Goal: Transaction & Acquisition: Book appointment/travel/reservation

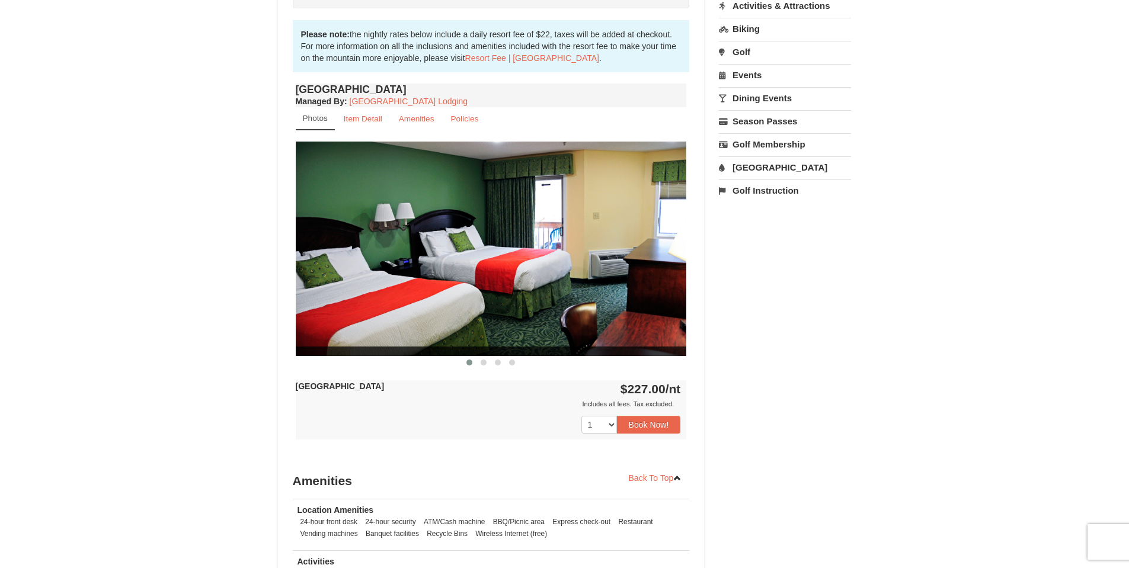
scroll to position [399, 0]
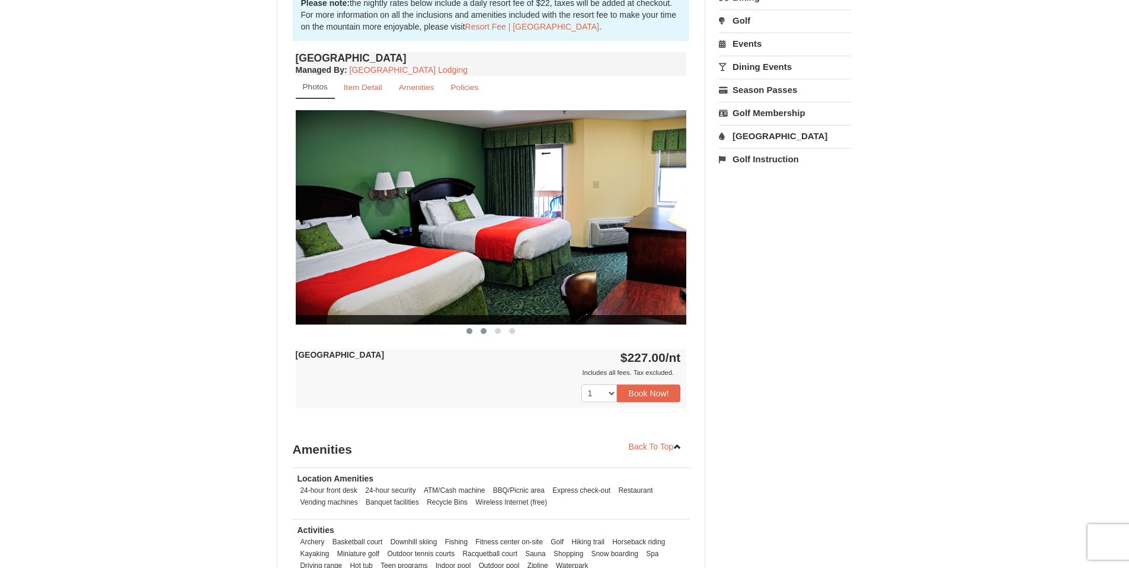
click at [480, 332] on button at bounding box center [483, 331] width 14 height 12
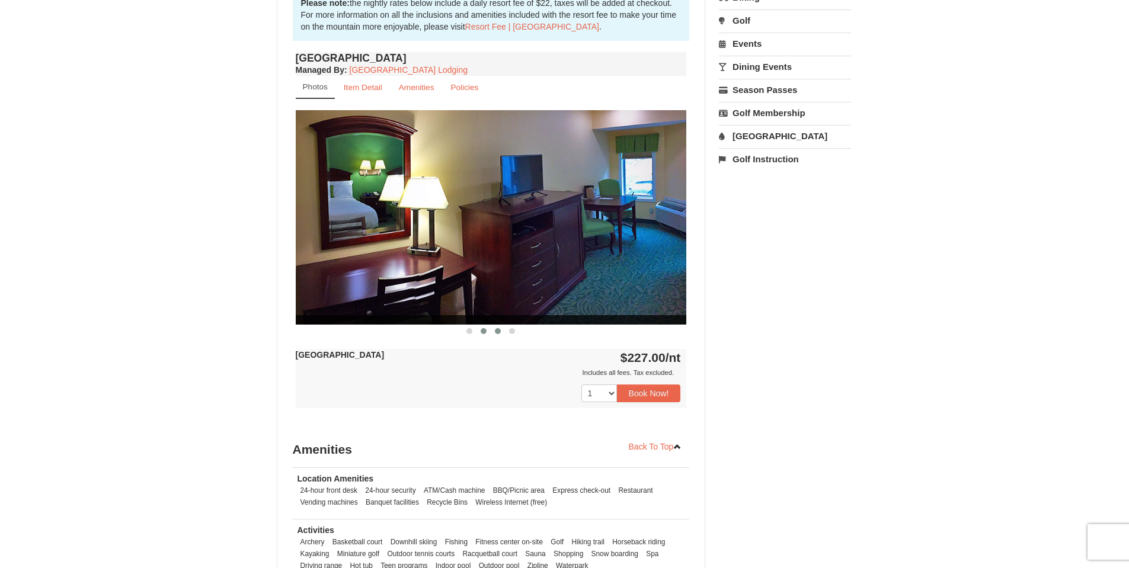
click at [497, 331] on span at bounding box center [498, 331] width 6 height 6
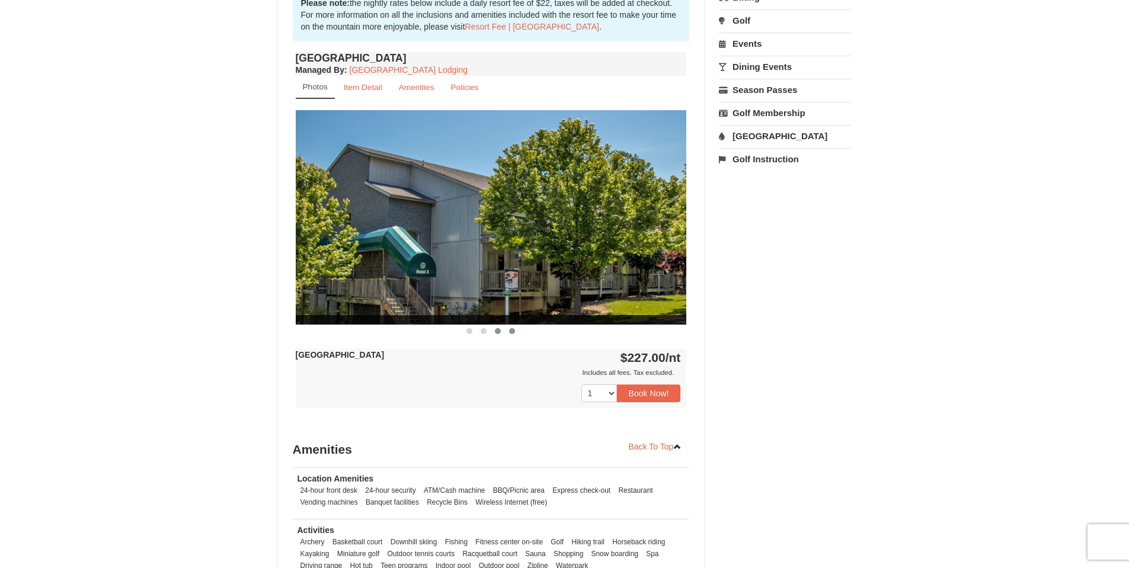
click at [513, 333] on span at bounding box center [512, 331] width 6 height 6
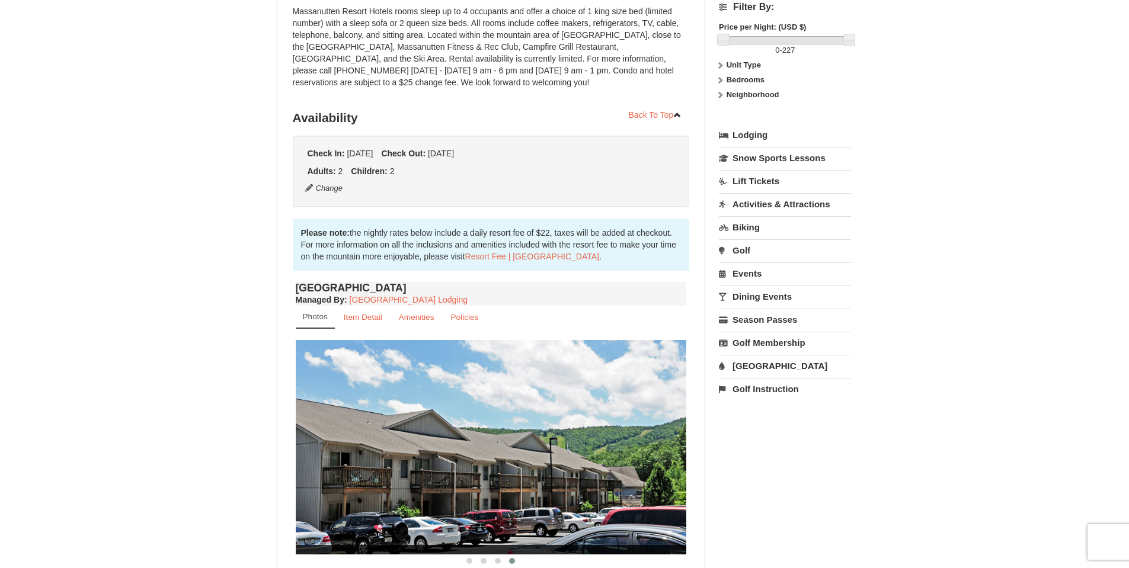
scroll to position [188, 0]
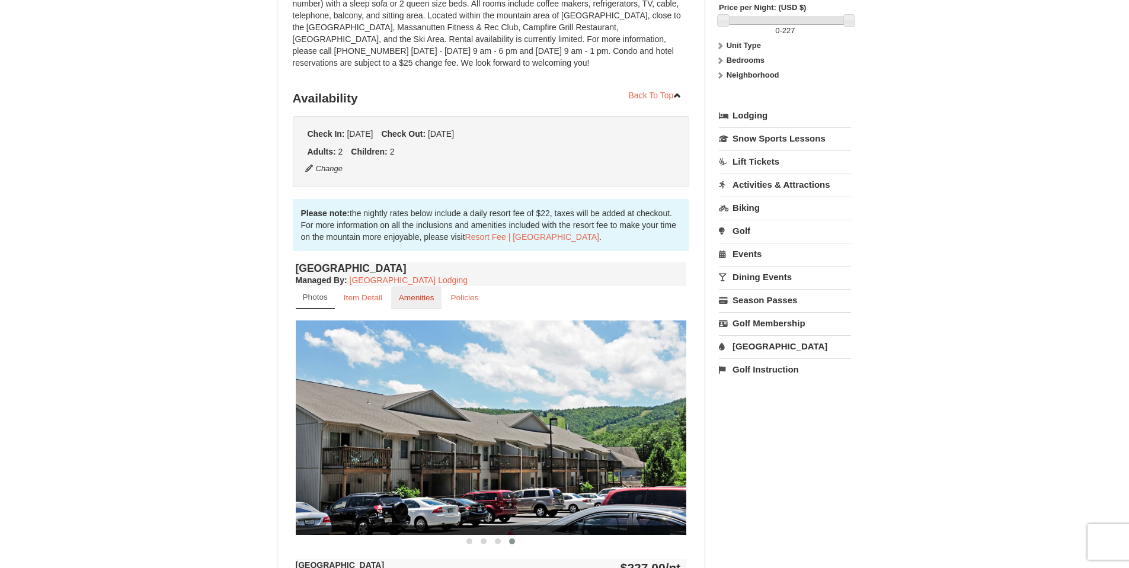
click at [424, 296] on small "Amenities" at bounding box center [417, 297] width 36 height 9
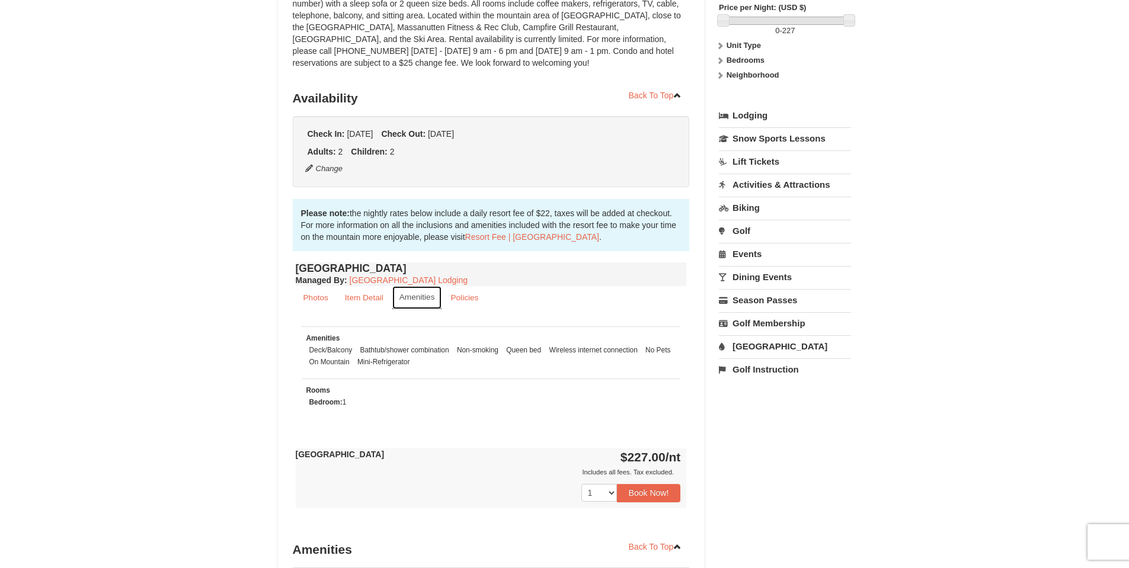
scroll to position [0, 0]
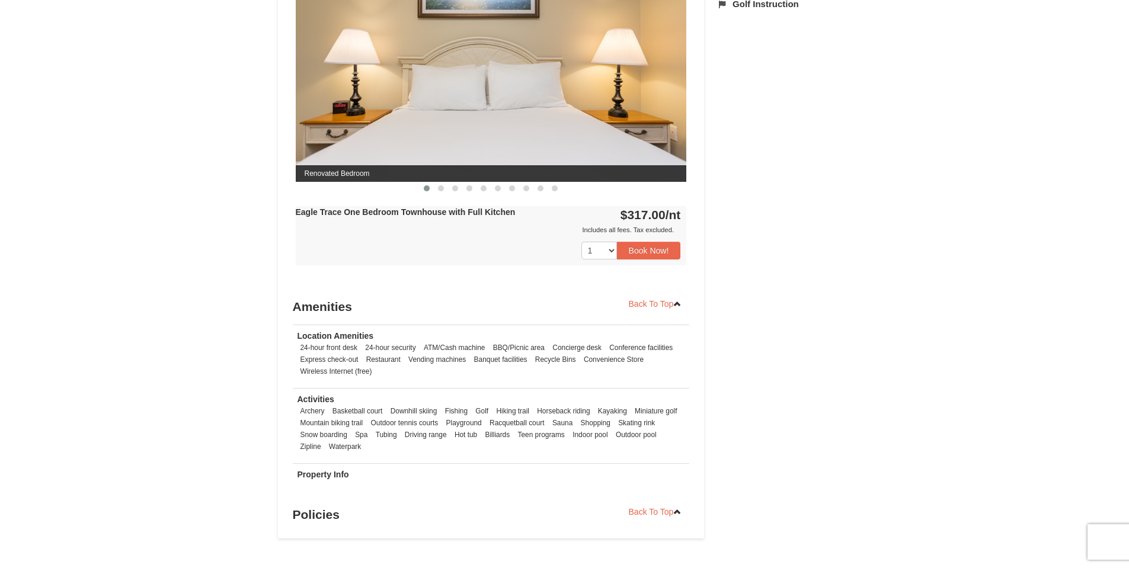
scroll to position [548, 0]
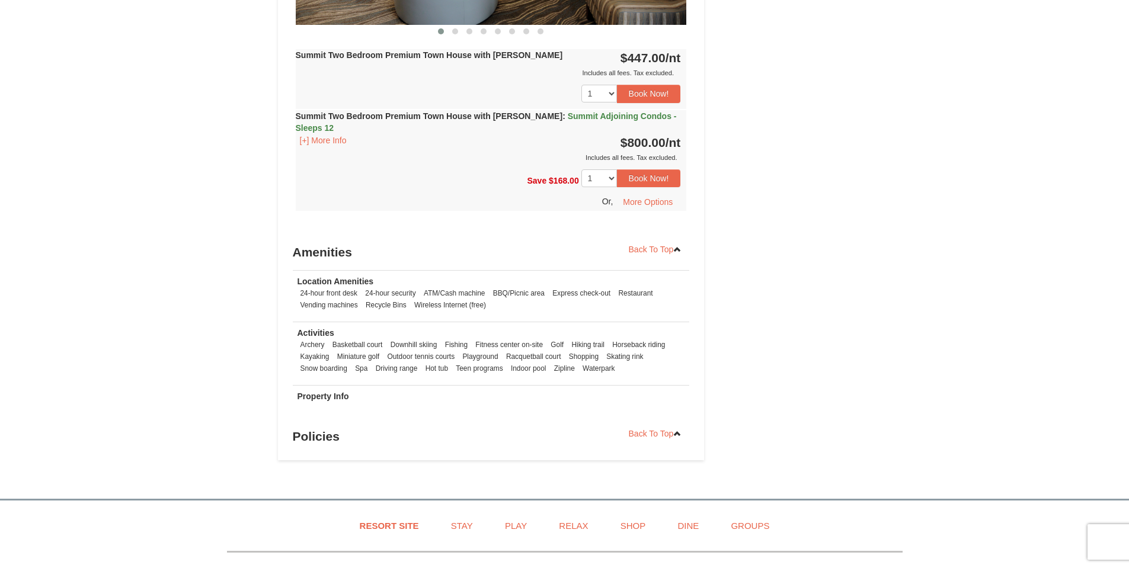
scroll to position [1180, 0]
